Goal: Transaction & Acquisition: Register for event/course

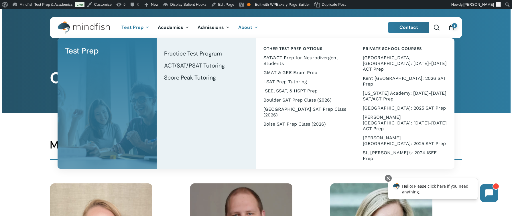
click at [184, 52] on span "Practice Test Program" at bounding box center [193, 53] width 58 height 7
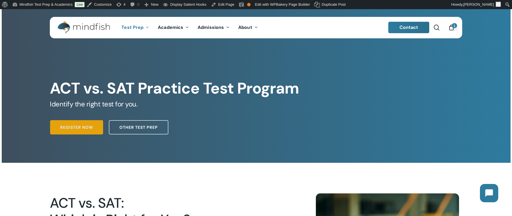
click at [79, 129] on span "Register Now" at bounding box center [76, 128] width 33 height 6
